Goal: Book appointment/travel/reservation

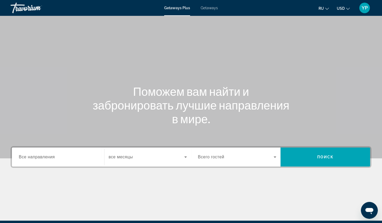
click at [89, 151] on div "Search widget" at bounding box center [58, 157] width 78 height 15
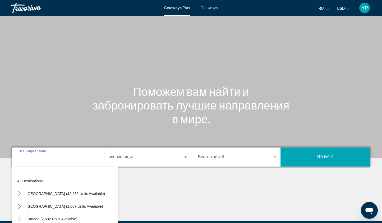
scroll to position [62, 0]
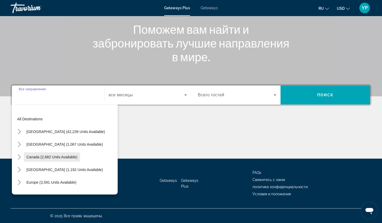
click at [53, 160] on span "Select destination: Canada (2,682 units available)" at bounding box center [52, 157] width 56 height 13
type input "**********"
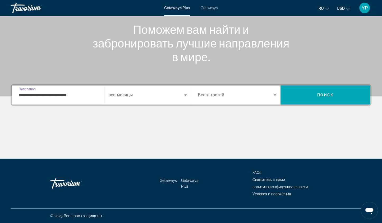
click at [171, 95] on span "Search widget" at bounding box center [147, 95] width 76 height 6
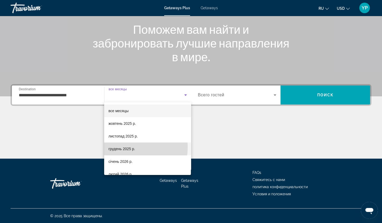
click at [125, 147] on span "грудень 2025 р." at bounding box center [121, 149] width 27 height 6
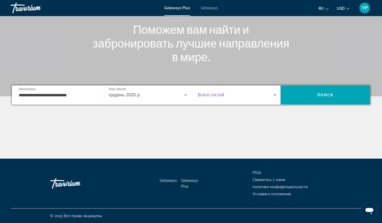
click at [234, 94] on span "Search widget" at bounding box center [236, 95] width 76 height 6
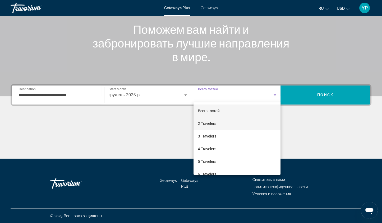
click at [209, 125] on span "2 Travelers" at bounding box center [207, 124] width 18 height 6
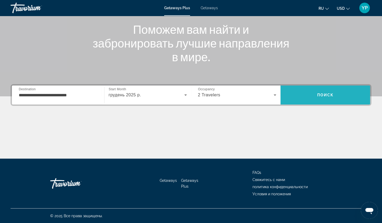
click at [308, 95] on span "Search" at bounding box center [325, 95] width 90 height 13
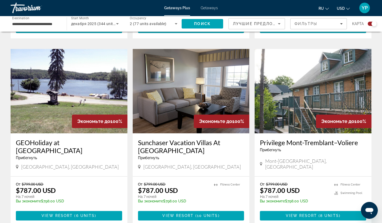
scroll to position [826, 0]
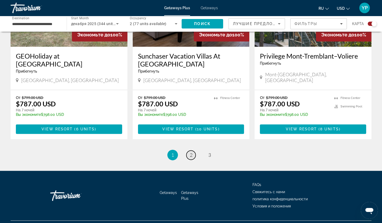
click at [187, 151] on link "page 2" at bounding box center [190, 155] width 9 height 9
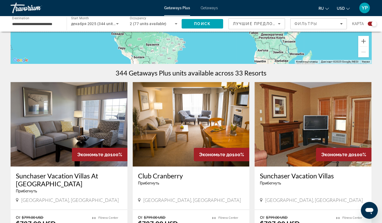
scroll to position [185, 0]
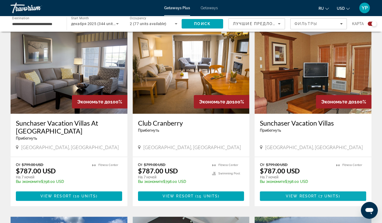
click at [297, 196] on span "View Resort" at bounding box center [301, 196] width 31 height 4
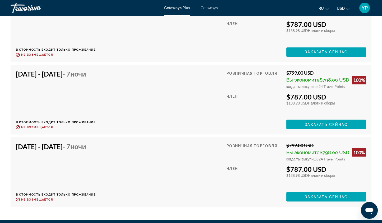
scroll to position [978, 0]
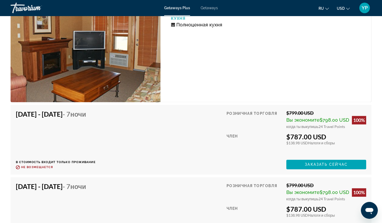
click at [207, 8] on span "Getaways" at bounding box center [209, 8] width 17 height 4
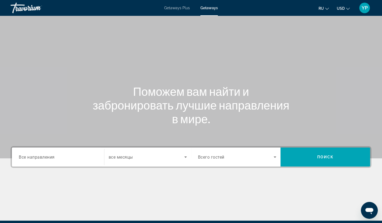
click at [349, 7] on icon "Change currency" at bounding box center [348, 9] width 4 height 4
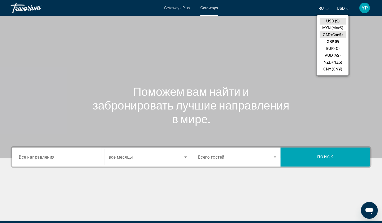
click at [334, 35] on button "CAD (Can$)" at bounding box center [333, 34] width 26 height 7
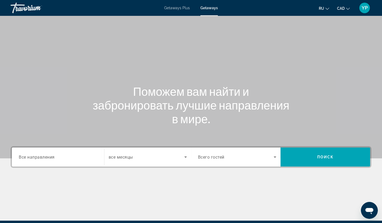
click at [172, 8] on span "Getaways Plus" at bounding box center [177, 8] width 26 height 4
click at [30, 162] on div "Search widget" at bounding box center [58, 157] width 78 height 15
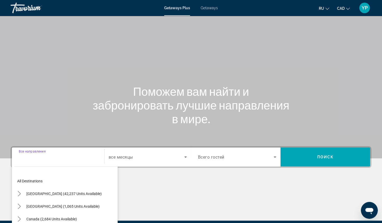
scroll to position [62, 0]
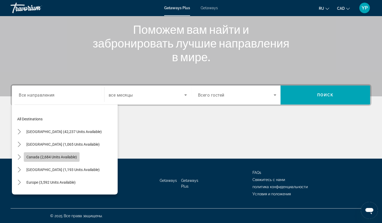
click at [38, 153] on span "Select destination: Canada (2,684 units available)" at bounding box center [52, 157] width 56 height 13
type input "**********"
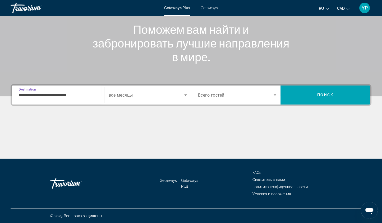
click at [136, 95] on span "Search widget" at bounding box center [147, 95] width 76 height 6
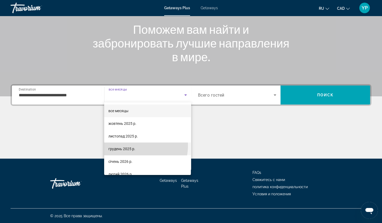
click at [131, 146] on span "грудень 2025 р." at bounding box center [121, 149] width 27 height 6
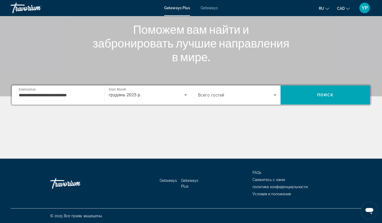
click at [210, 96] on span "Всего гостей" at bounding box center [211, 95] width 26 height 5
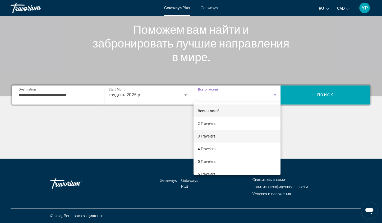
click at [207, 136] on span "3 Travelers" at bounding box center [207, 136] width 18 height 6
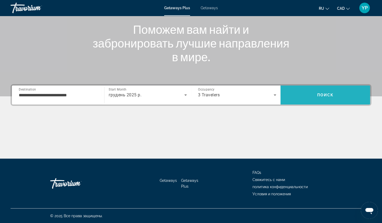
click at [315, 91] on span "Search" at bounding box center [325, 95] width 90 height 13
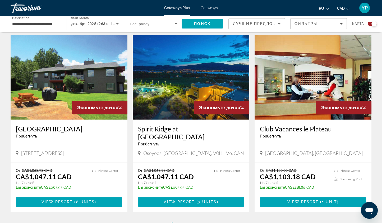
scroll to position [811, 0]
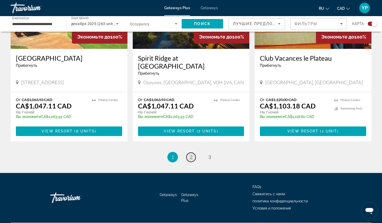
click at [192, 154] on span "2" at bounding box center [191, 157] width 3 height 6
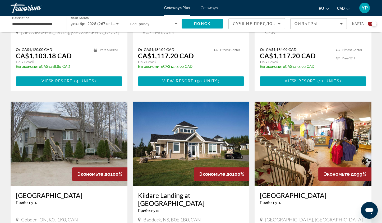
scroll to position [795, 0]
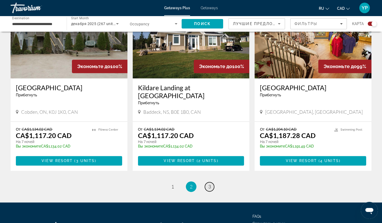
click at [209, 184] on span "3" at bounding box center [209, 187] width 3 height 6
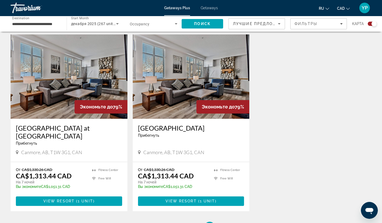
scroll to position [634, 0]
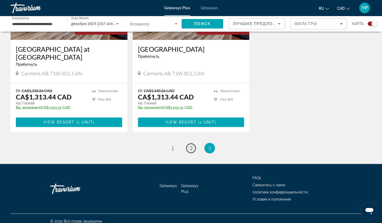
click at [192, 149] on link "page 2" at bounding box center [190, 148] width 9 height 9
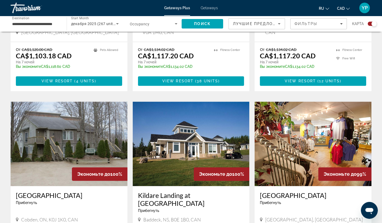
scroll to position [766, 0]
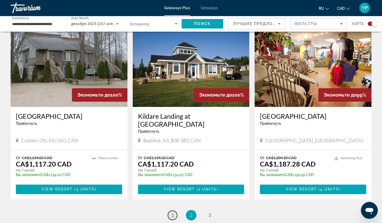
click at [173, 212] on span "1" at bounding box center [172, 215] width 3 height 6
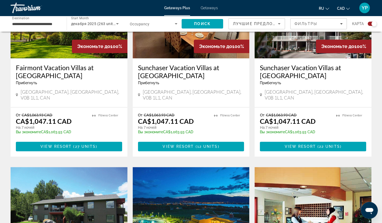
scroll to position [581, 0]
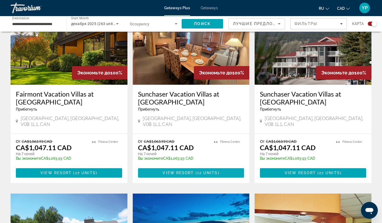
click at [213, 171] on span "12 units" at bounding box center [207, 173] width 21 height 4
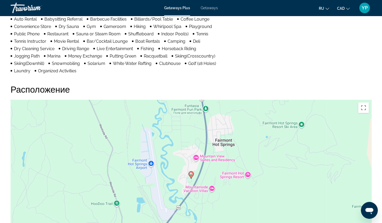
scroll to position [306, 0]
